Goal: Task Accomplishment & Management: Manage account settings

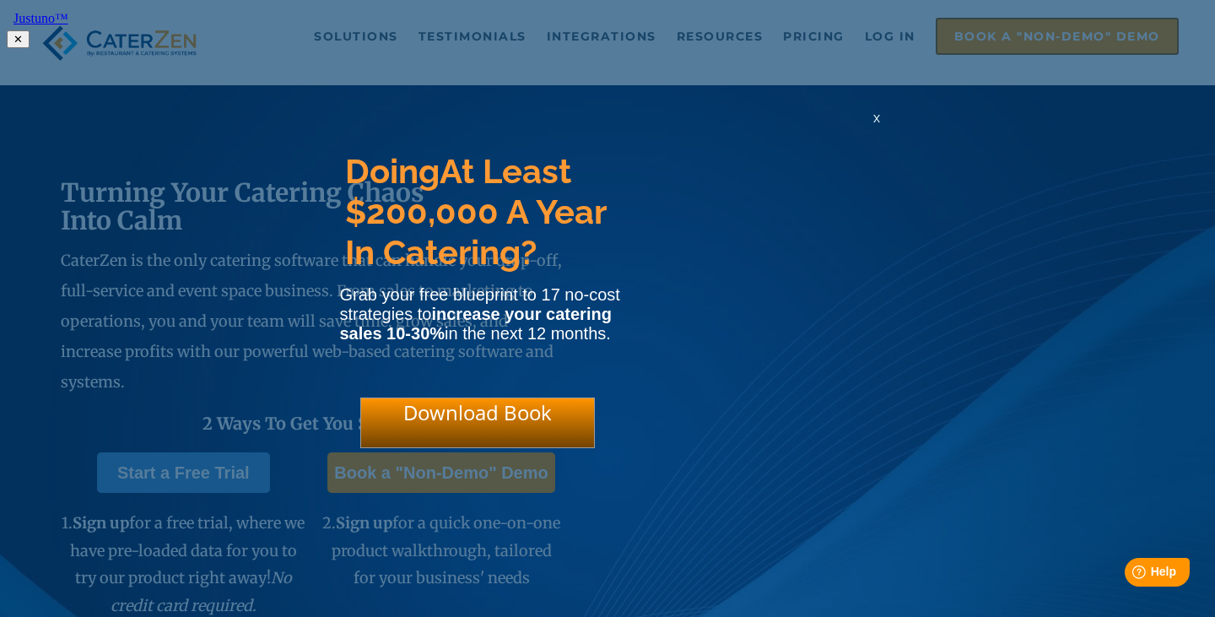
click at [873, 126] on span "x" at bounding box center [876, 118] width 7 height 16
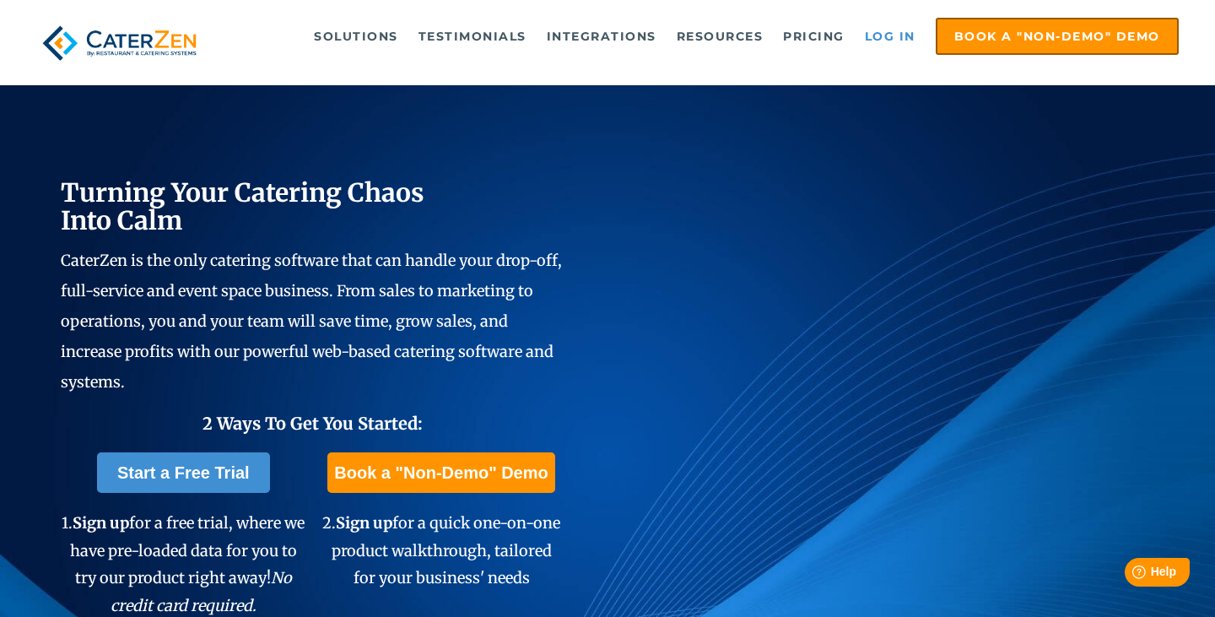
click at [895, 40] on link "Log in" at bounding box center [889, 36] width 67 height 34
click at [893, 39] on link "Log in" at bounding box center [889, 36] width 67 height 34
